Goal: Task Accomplishment & Management: Manage account settings

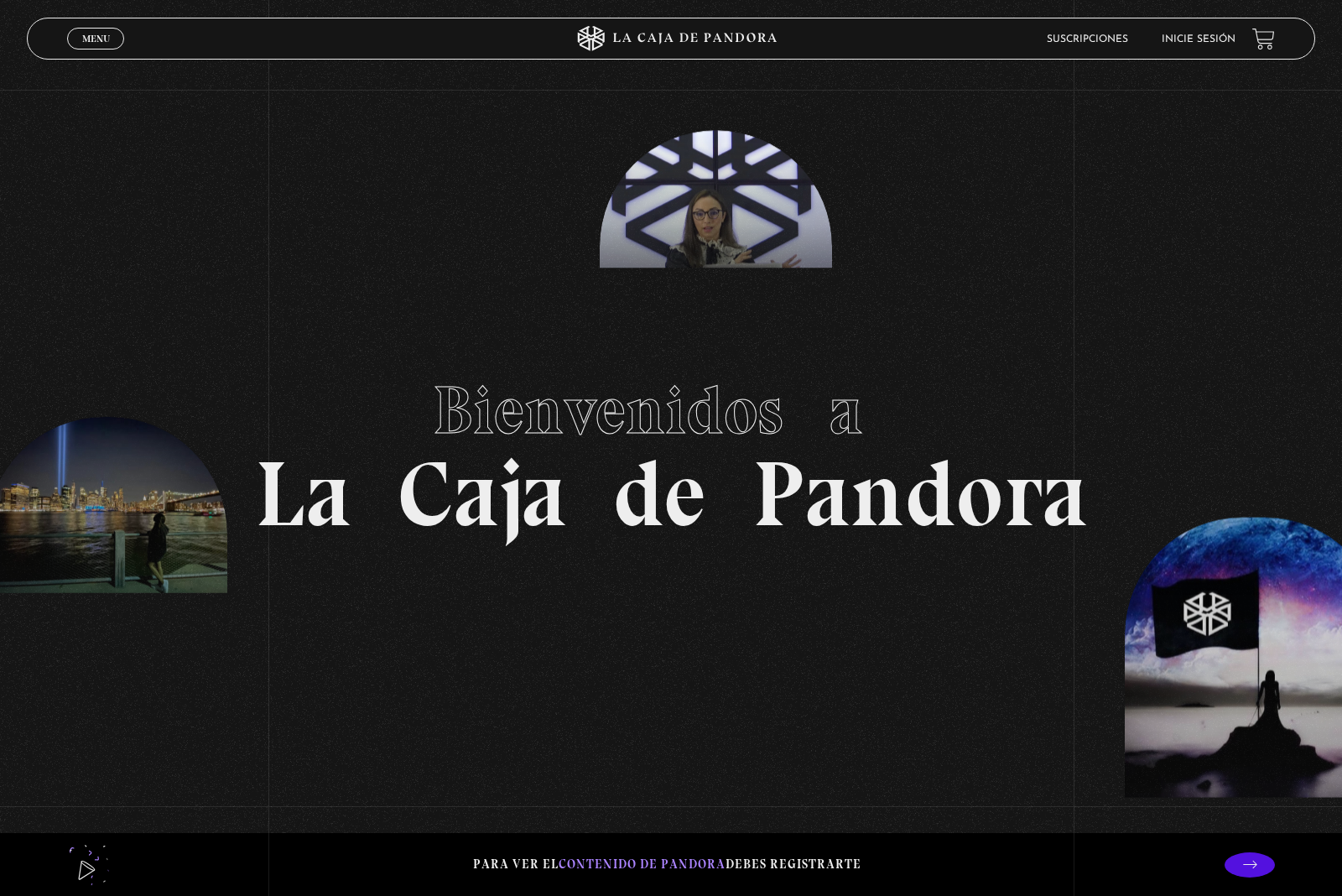
click at [97, 41] on span "Menu" at bounding box center [95, 38] width 28 height 10
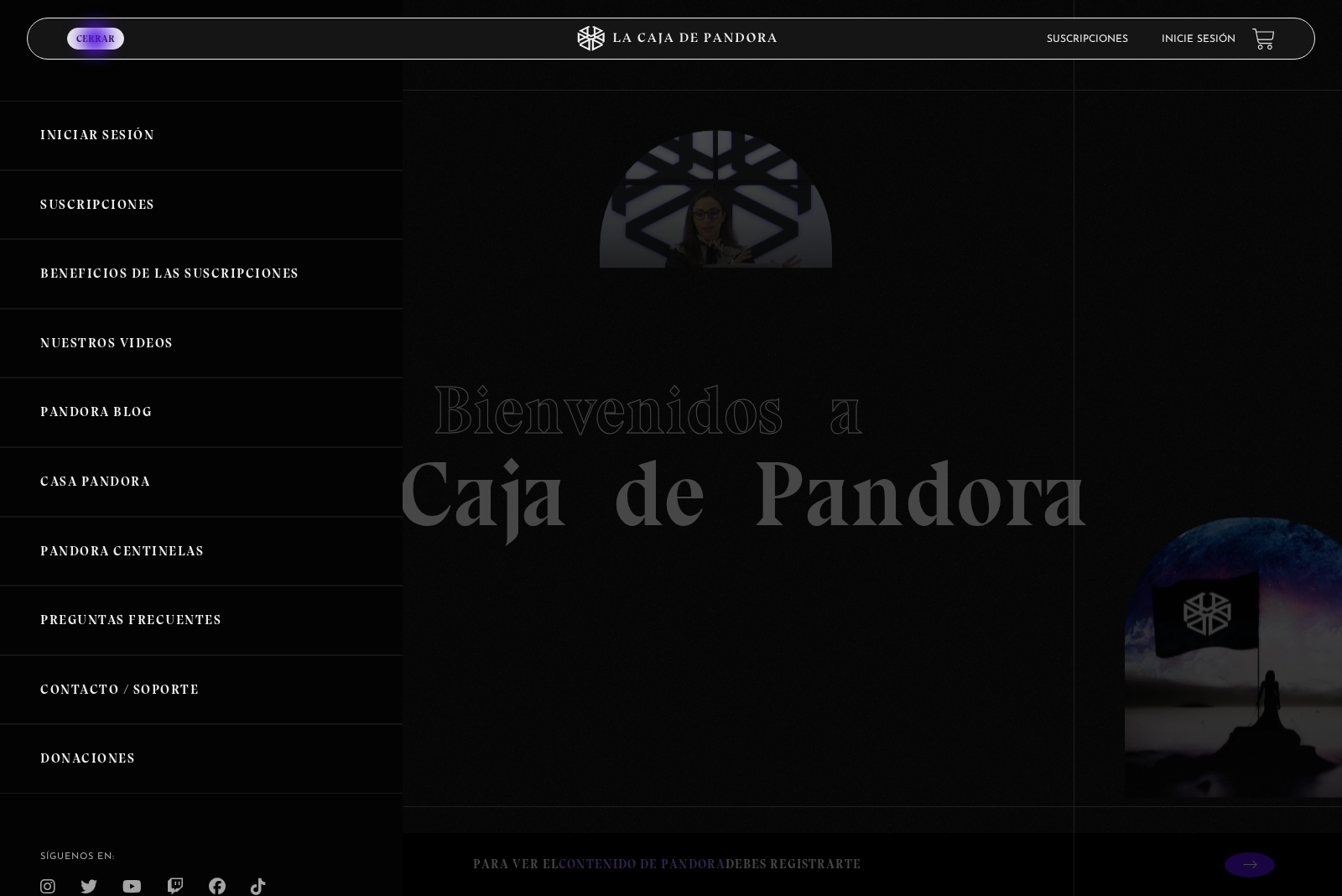
click at [154, 145] on link "Iniciar Sesión" at bounding box center [201, 136] width 403 height 69
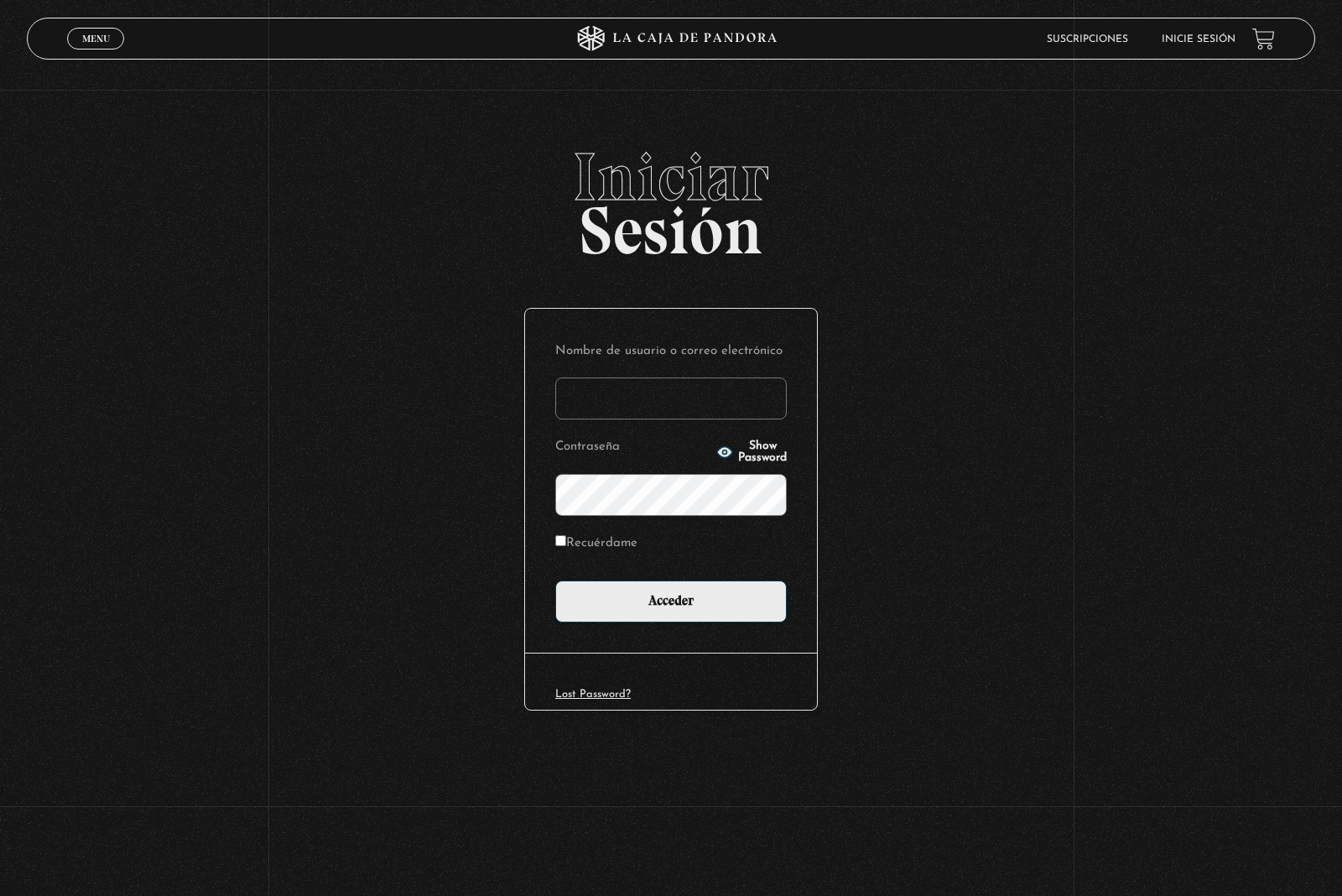
type input "[EMAIL_ADDRESS][DOMAIN_NAME]"
click at [695, 610] on input "Acceder" at bounding box center [670, 602] width 232 height 42
click at [559, 546] on input "Recuérdame" at bounding box center [559, 540] width 11 height 11
checkbox input "true"
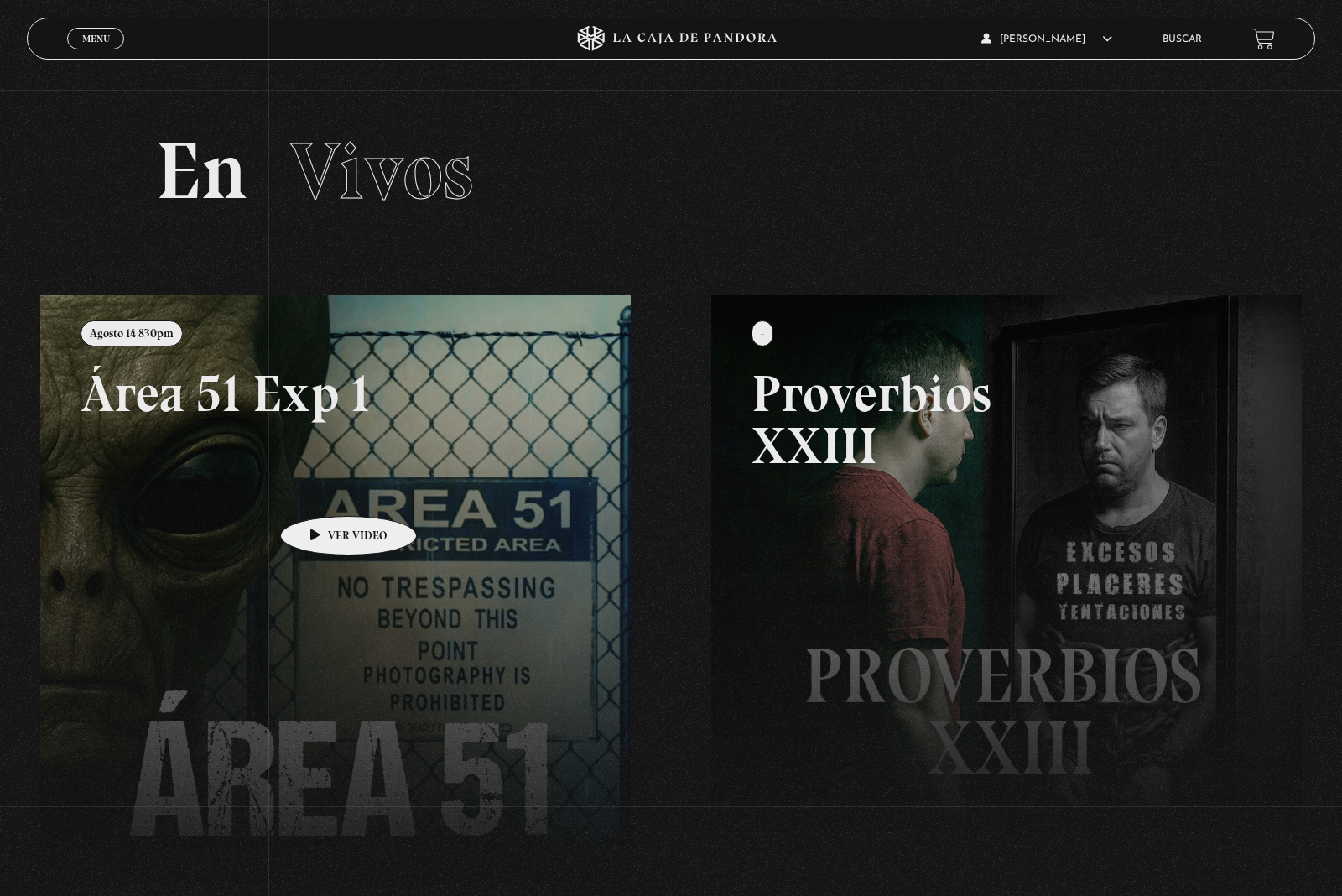
click at [399, 600] on link at bounding box center [711, 743] width 1342 height 896
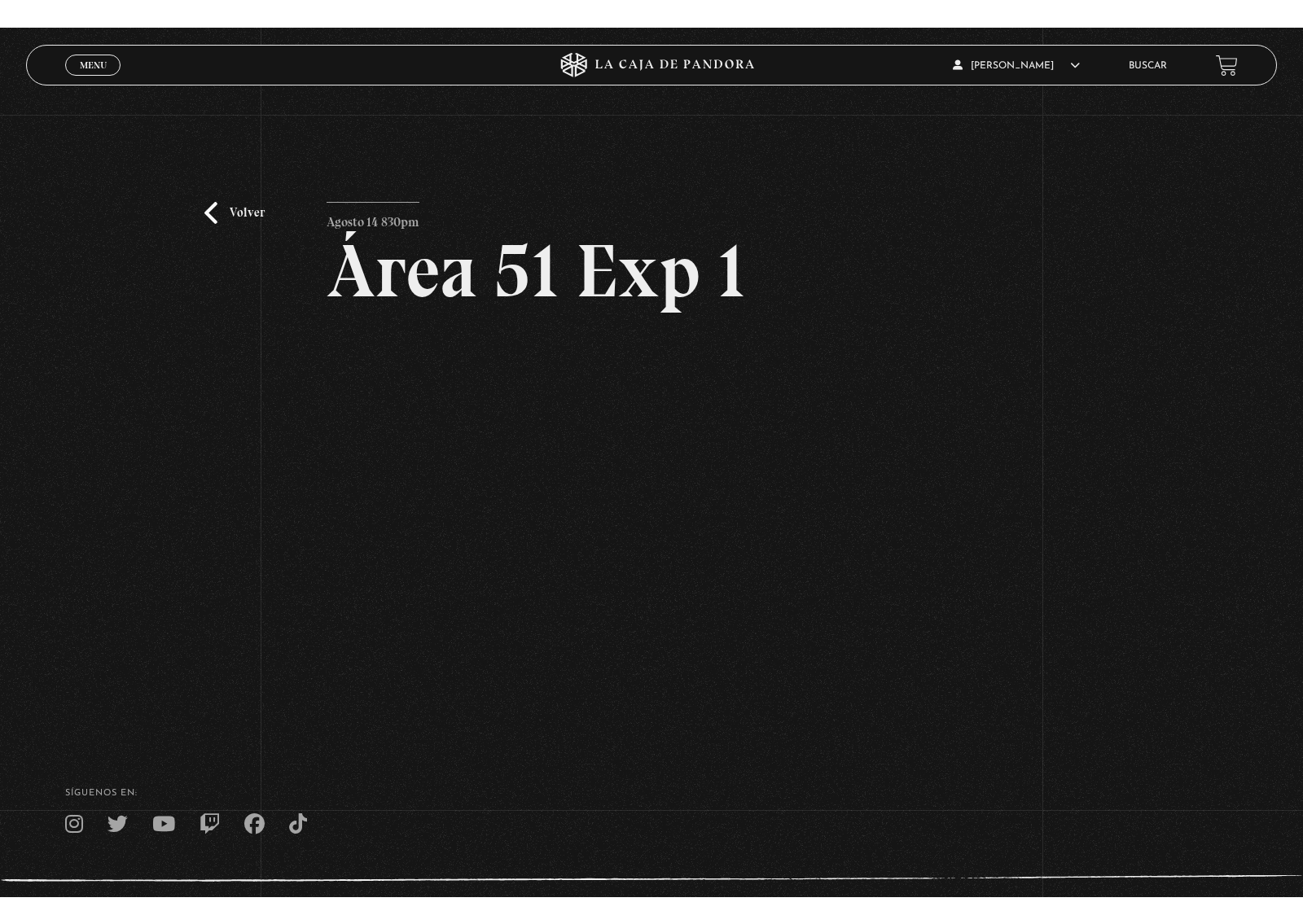
scroll to position [26, 0]
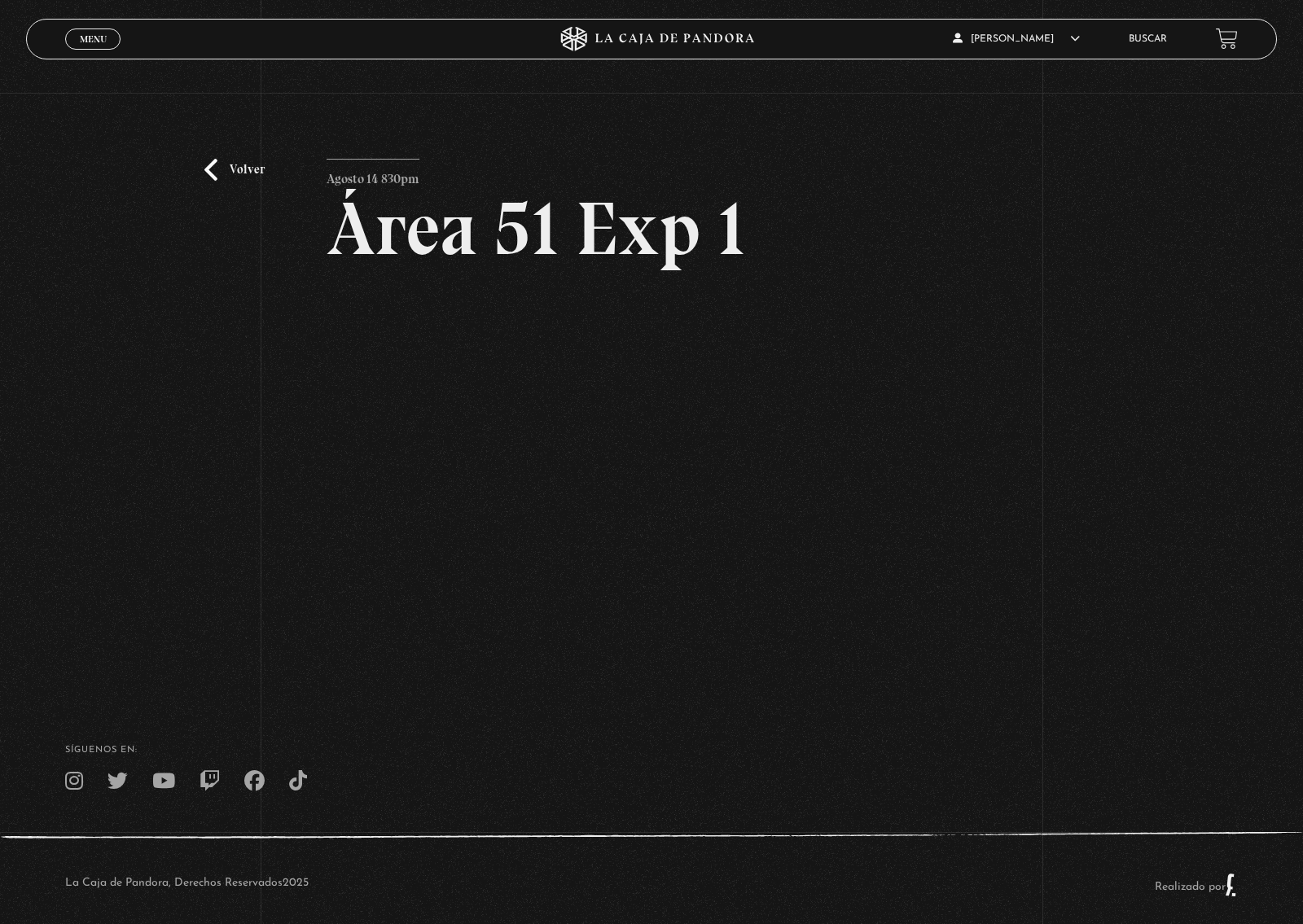
click at [107, 869] on html "ingresar al sitio Ver Video Más Información Solicitar Por favor coloque su disp…" at bounding box center [652, 455] width 1303 height 964
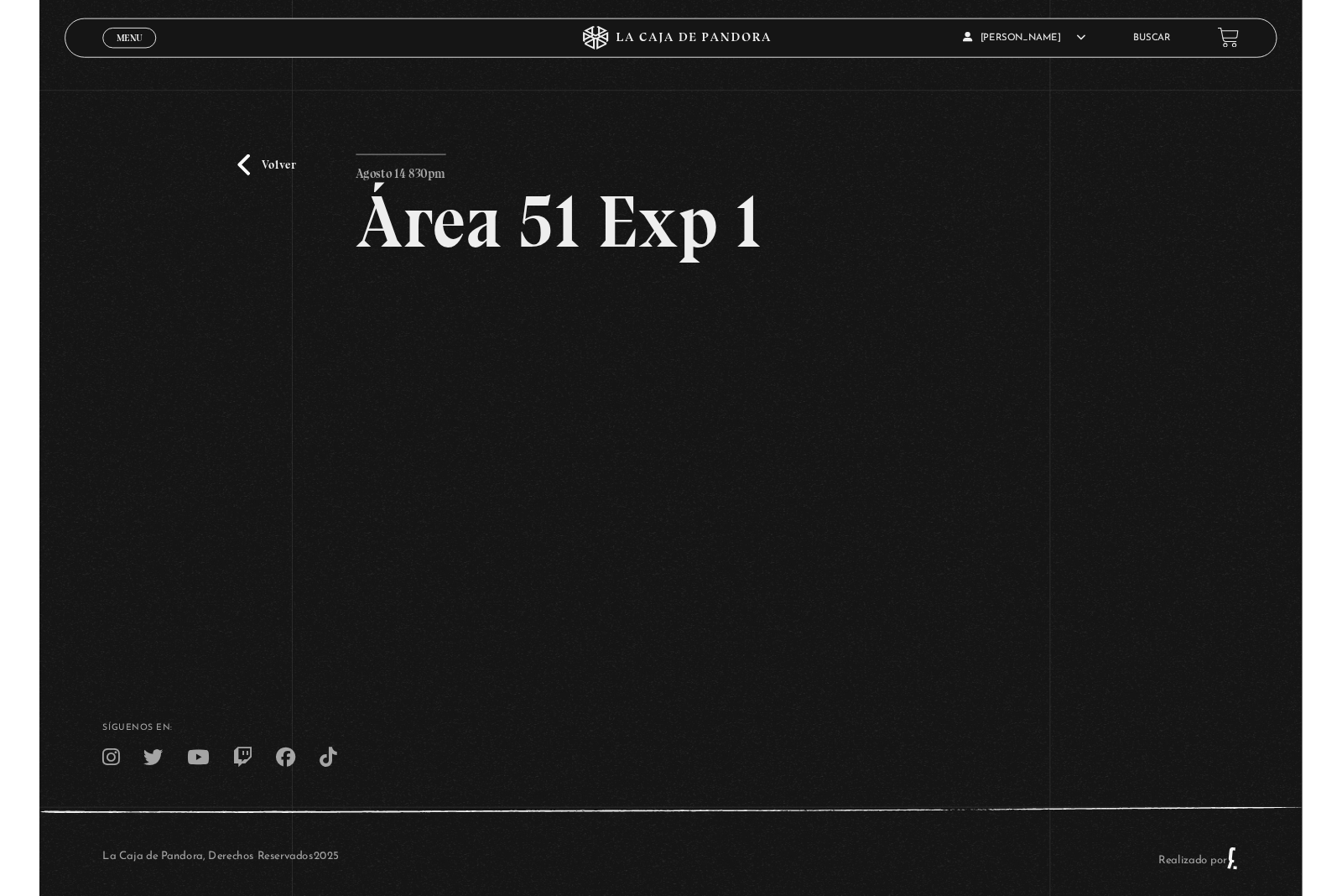
scroll to position [0, 0]
